Goal: Task Accomplishment & Management: Use online tool/utility

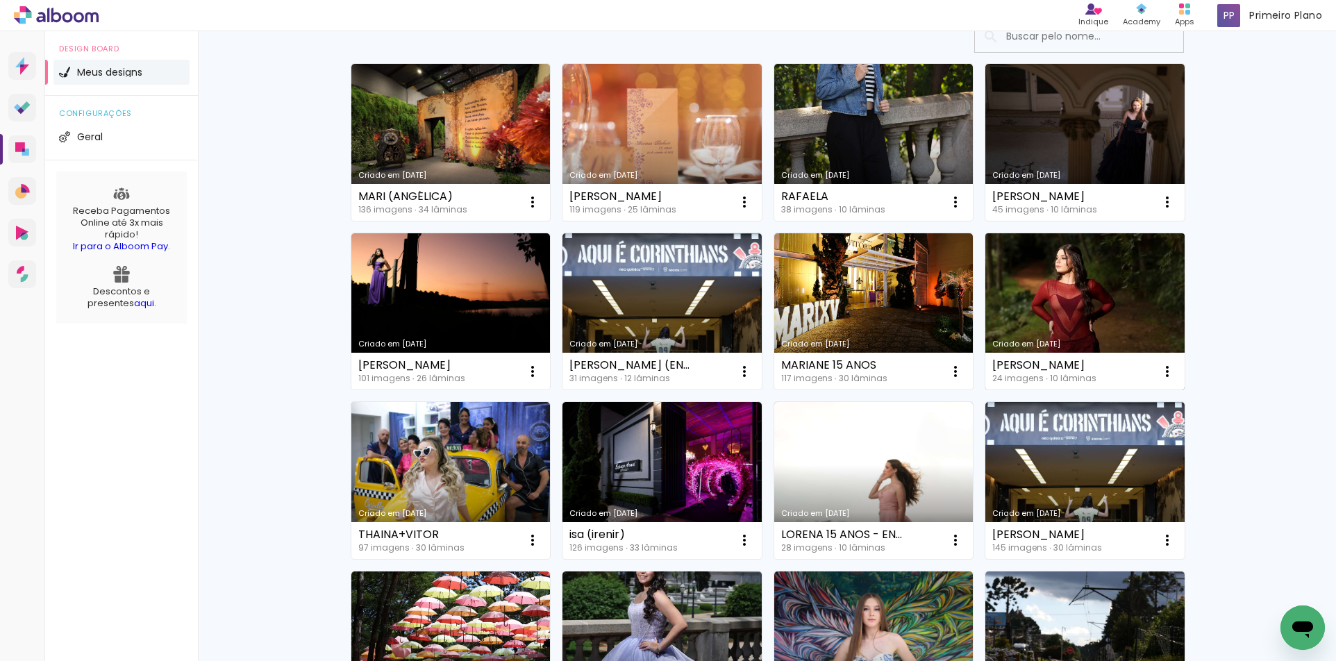
scroll to position [139, 0]
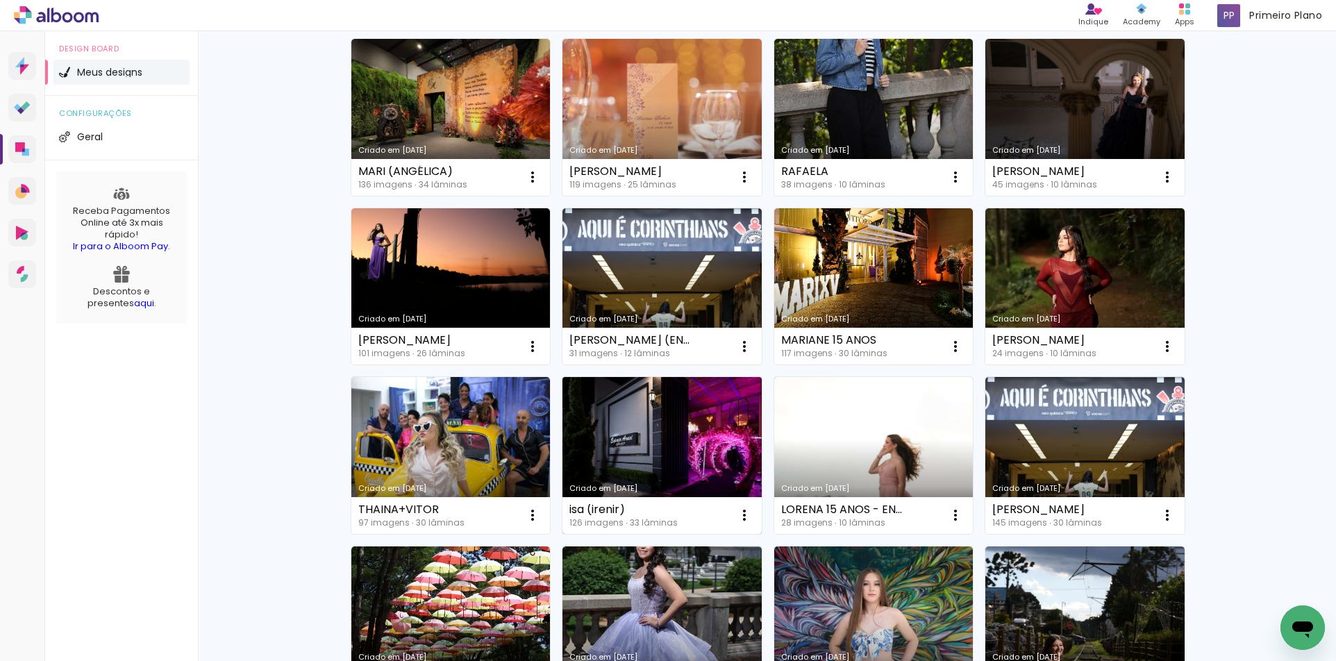
click at [666, 412] on link "Criado em [DATE]" at bounding box center [661, 455] width 199 height 157
